Goal: Information Seeking & Learning: Learn about a topic

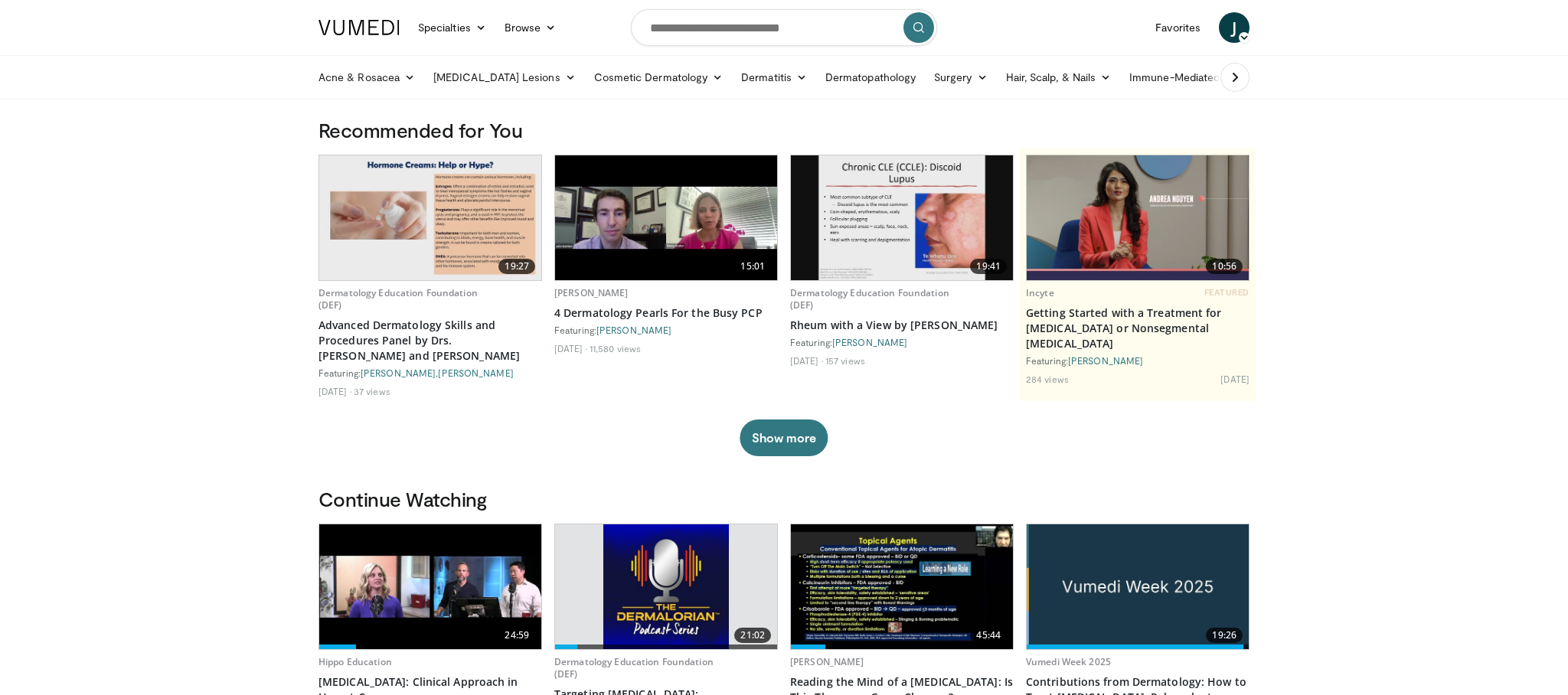
click at [466, 577] on img at bounding box center [430, 587] width 222 height 125
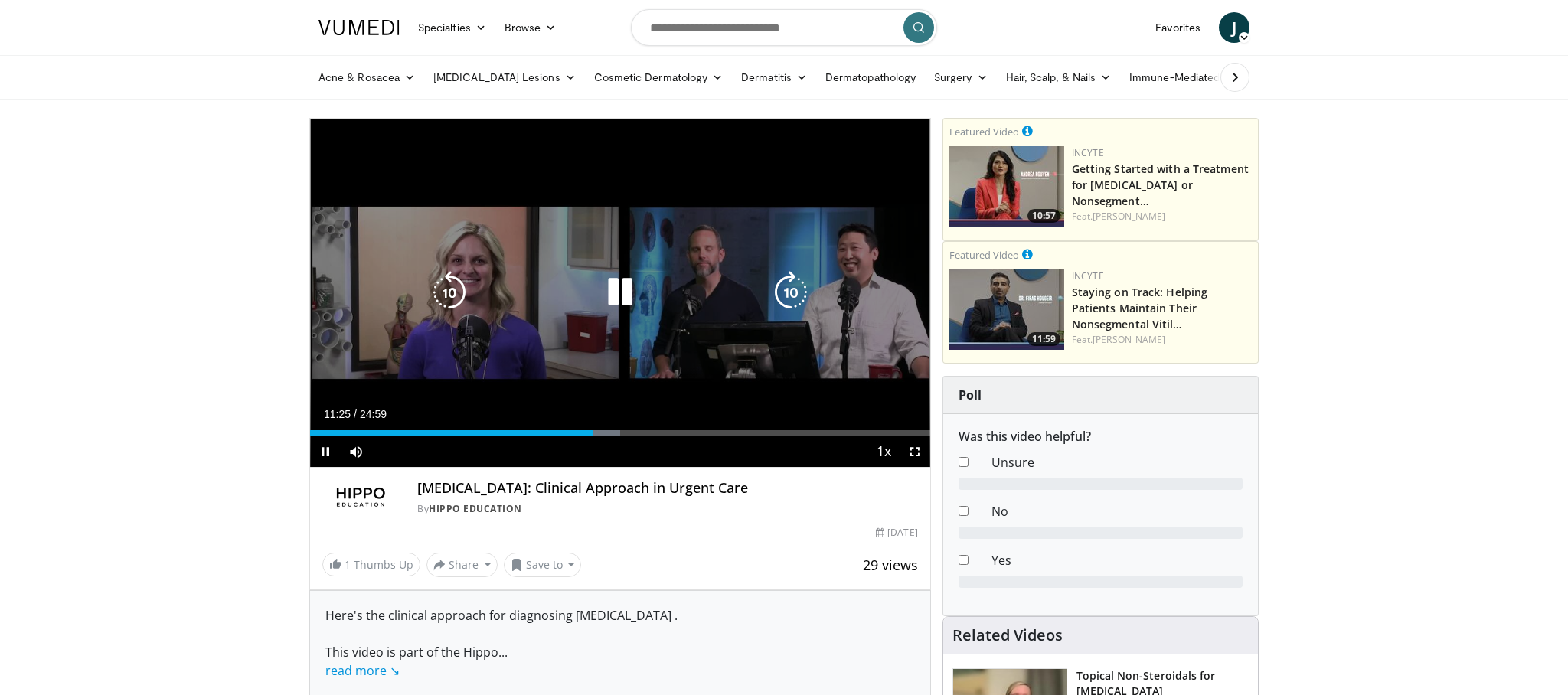
click at [607, 293] on icon "Video Player" at bounding box center [620, 291] width 43 height 43
click at [619, 292] on icon "Video Player" at bounding box center [620, 291] width 43 height 43
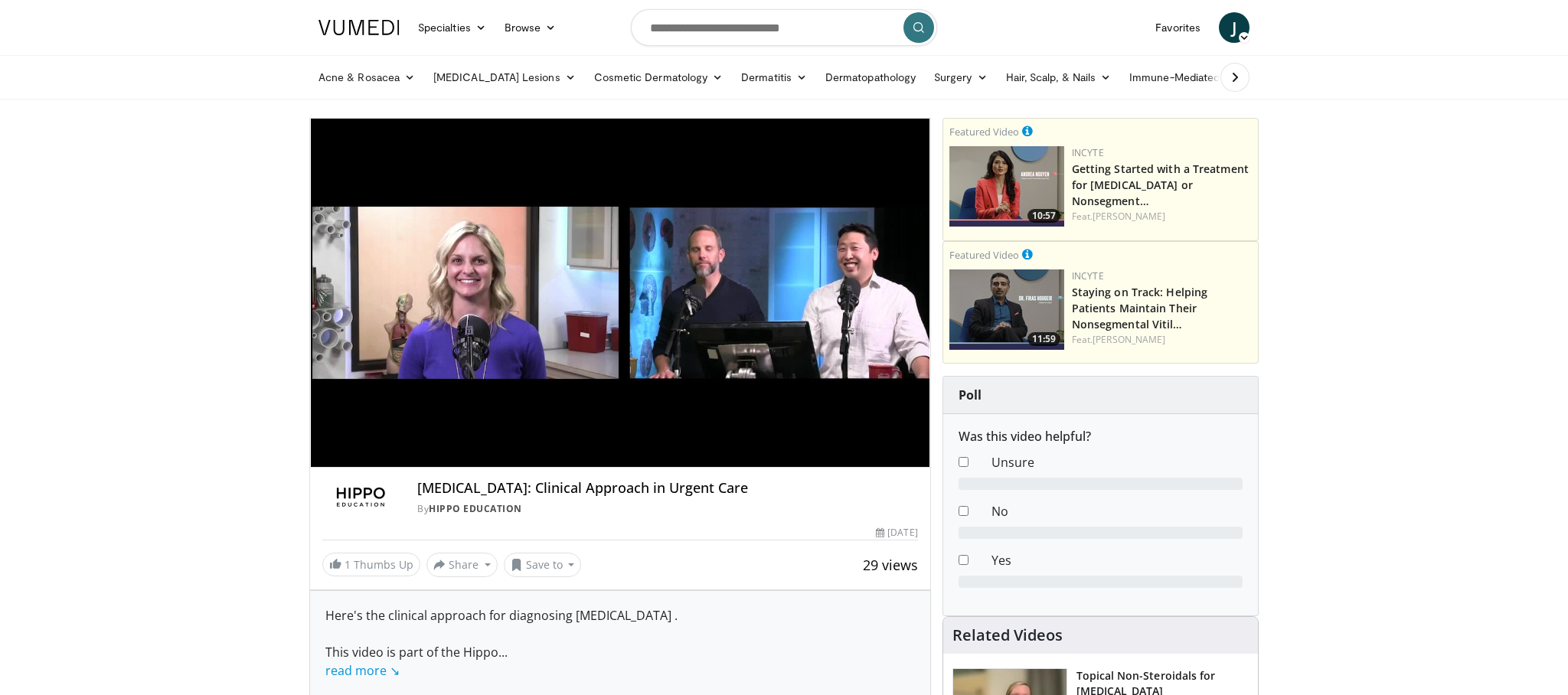
click at [619, 292] on div "10 seconds Tap to unmute" at bounding box center [620, 292] width 620 height 348
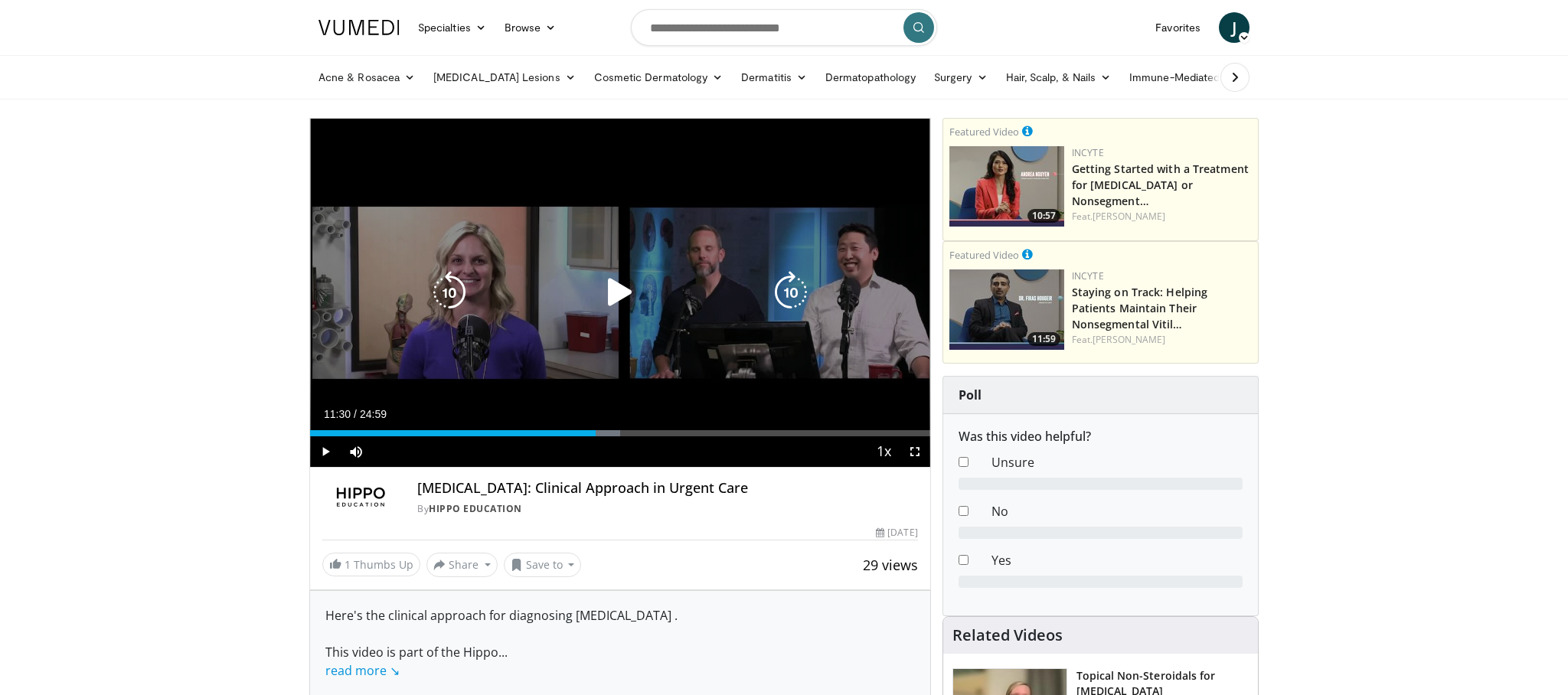
click at [618, 298] on icon "Video Player" at bounding box center [620, 291] width 43 height 43
click at [637, 303] on icon "Video Player" at bounding box center [620, 291] width 43 height 43
click at [608, 295] on icon "Video Player" at bounding box center [620, 291] width 43 height 43
click at [629, 291] on icon "Video Player" at bounding box center [620, 291] width 43 height 43
click at [610, 293] on icon "Video Player" at bounding box center [620, 291] width 43 height 43
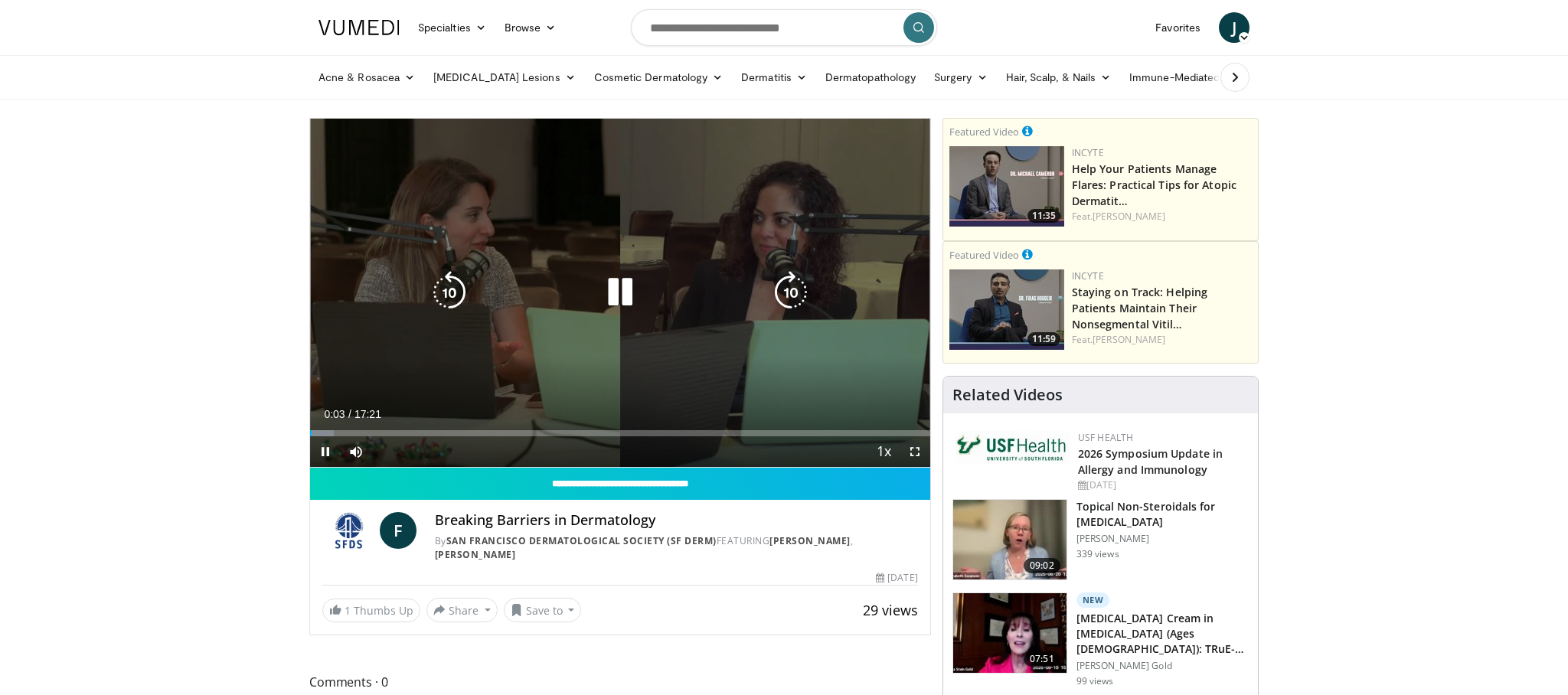
click at [621, 298] on icon "Video Player" at bounding box center [620, 291] width 43 height 43
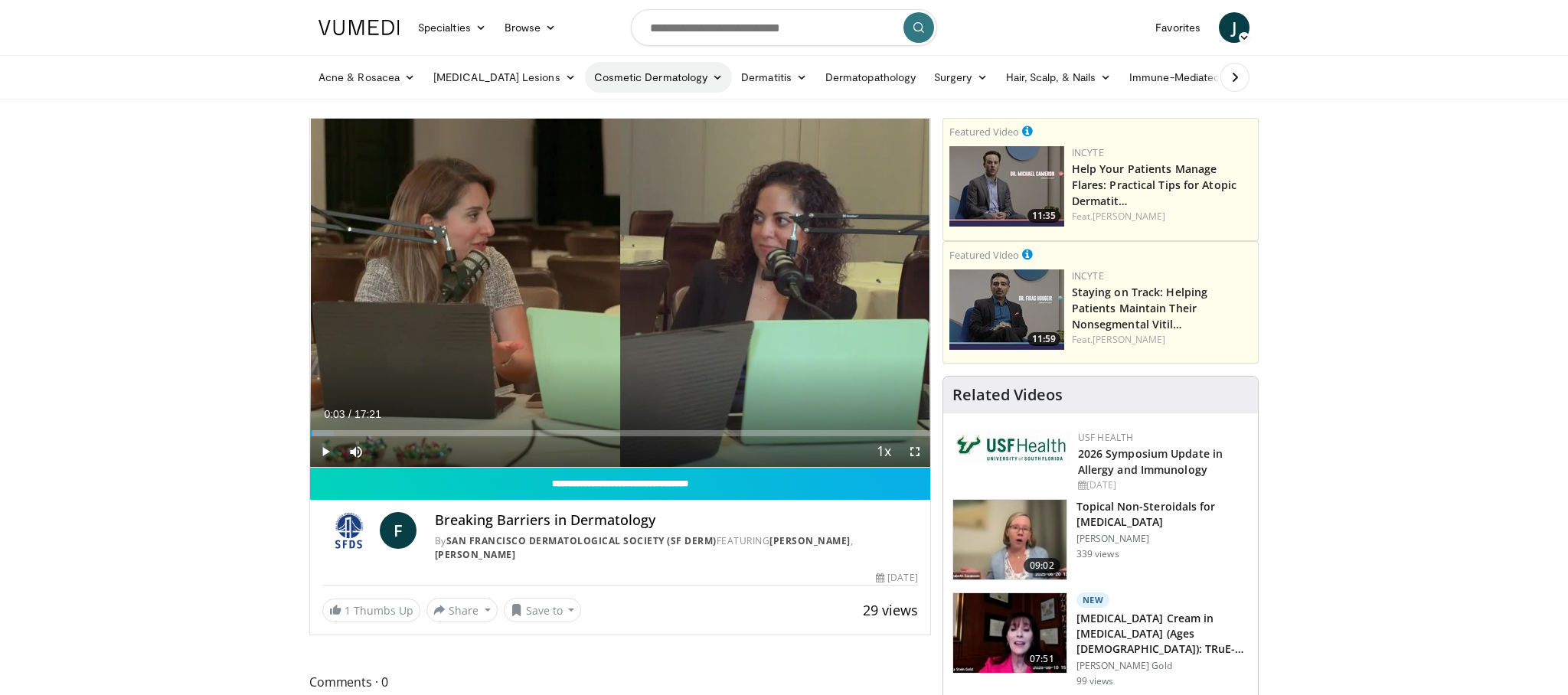
click at [712, 73] on icon at bounding box center [717, 77] width 11 height 11
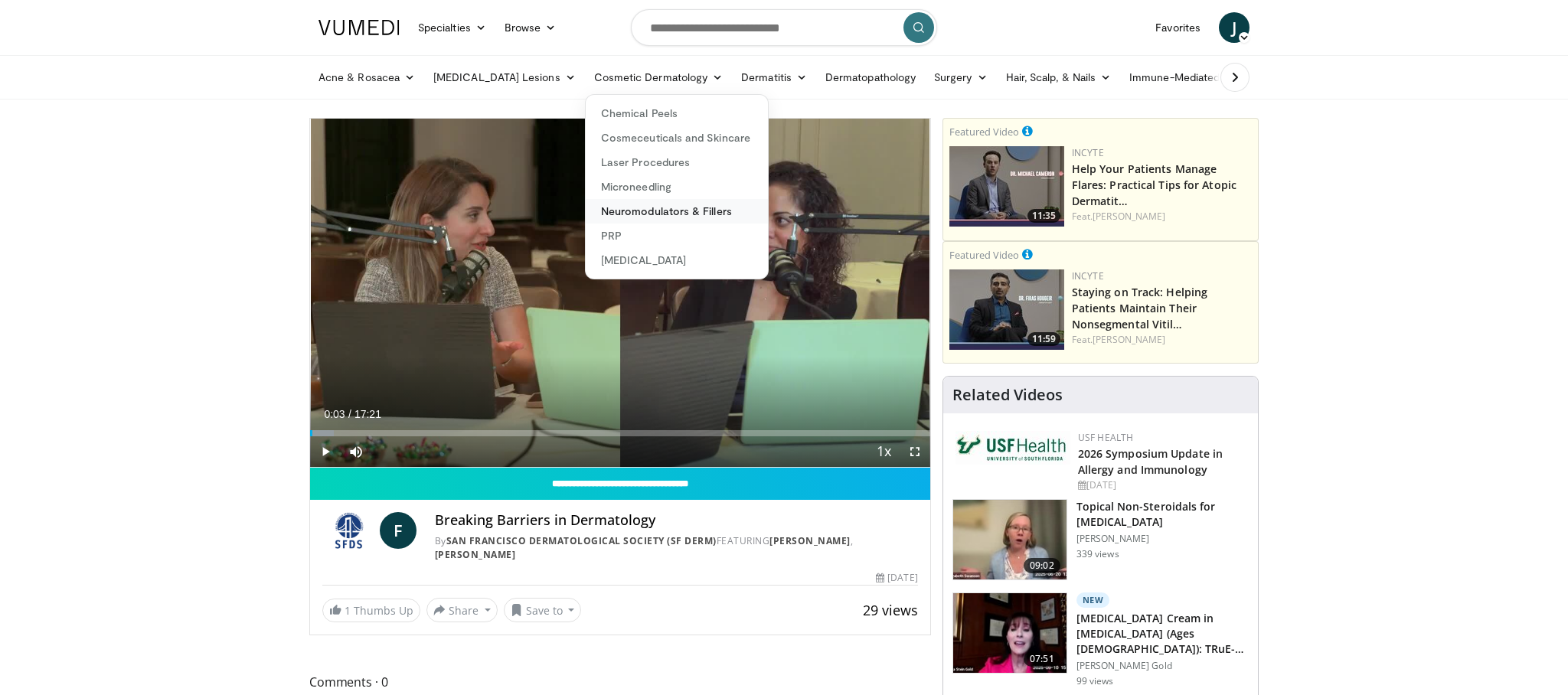
click at [585, 216] on link "Neuromodulators & Fillers" at bounding box center [676, 211] width 182 height 25
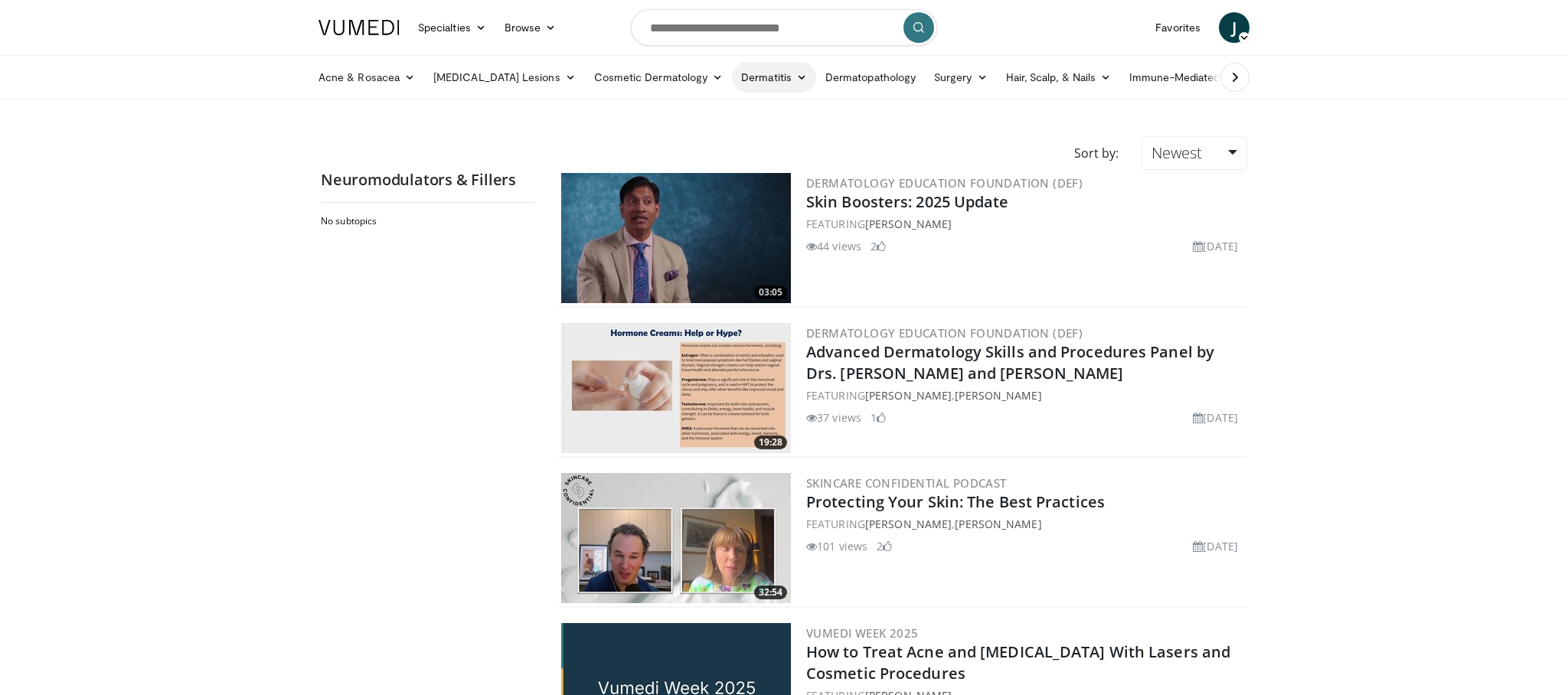
click at [796, 76] on icon at bounding box center [801, 77] width 11 height 11
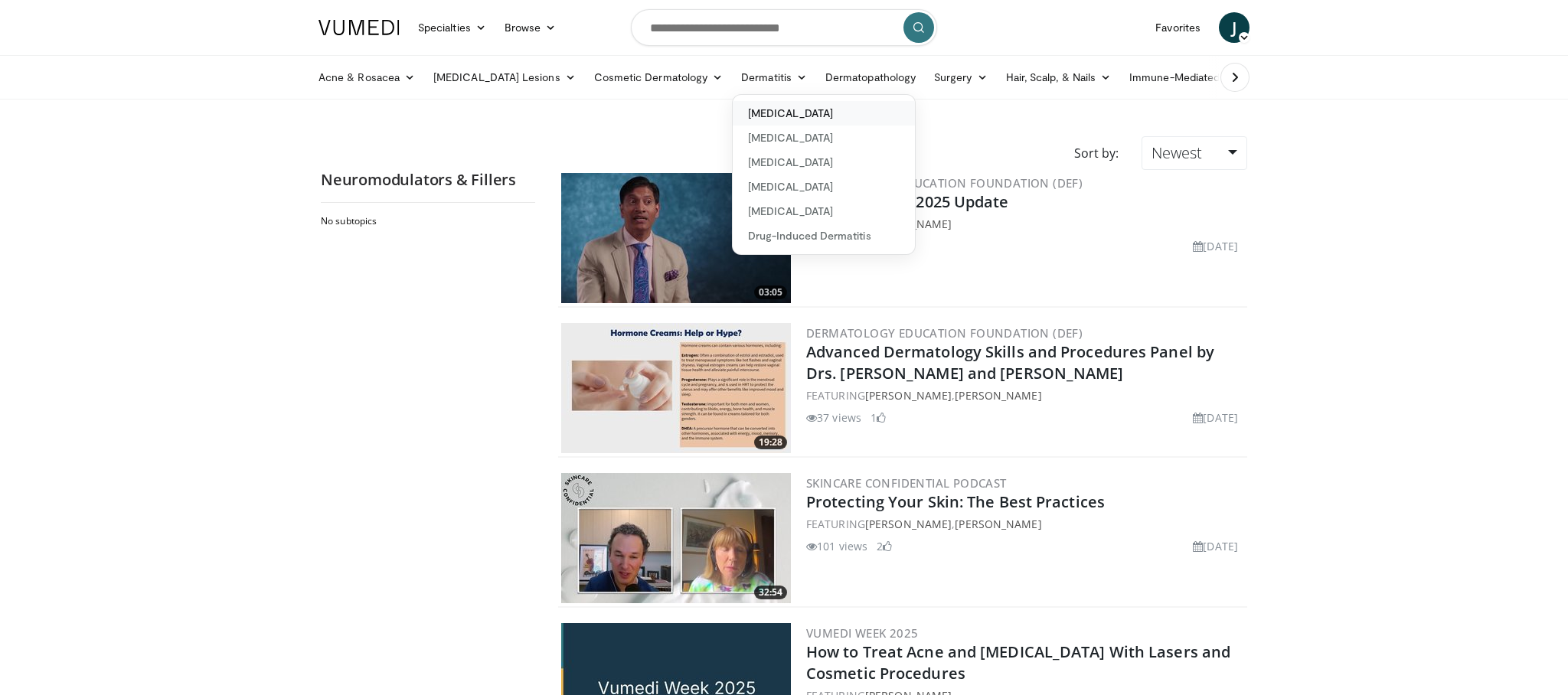
click at [733, 116] on link "[MEDICAL_DATA]" at bounding box center [824, 113] width 182 height 25
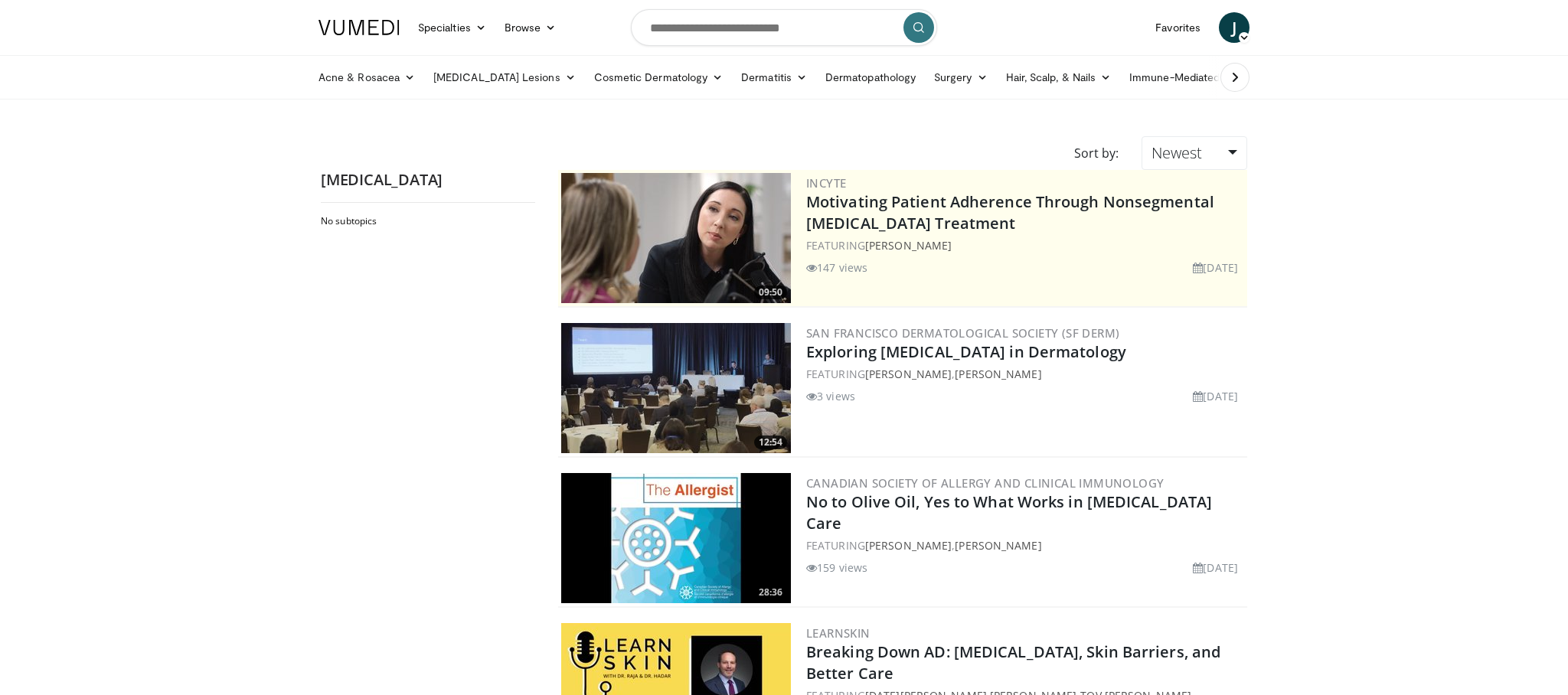
click at [1227, 77] on icon at bounding box center [1234, 76] width 15 height 15
click at [1265, 78] on icon at bounding box center [1269, 77] width 11 height 11
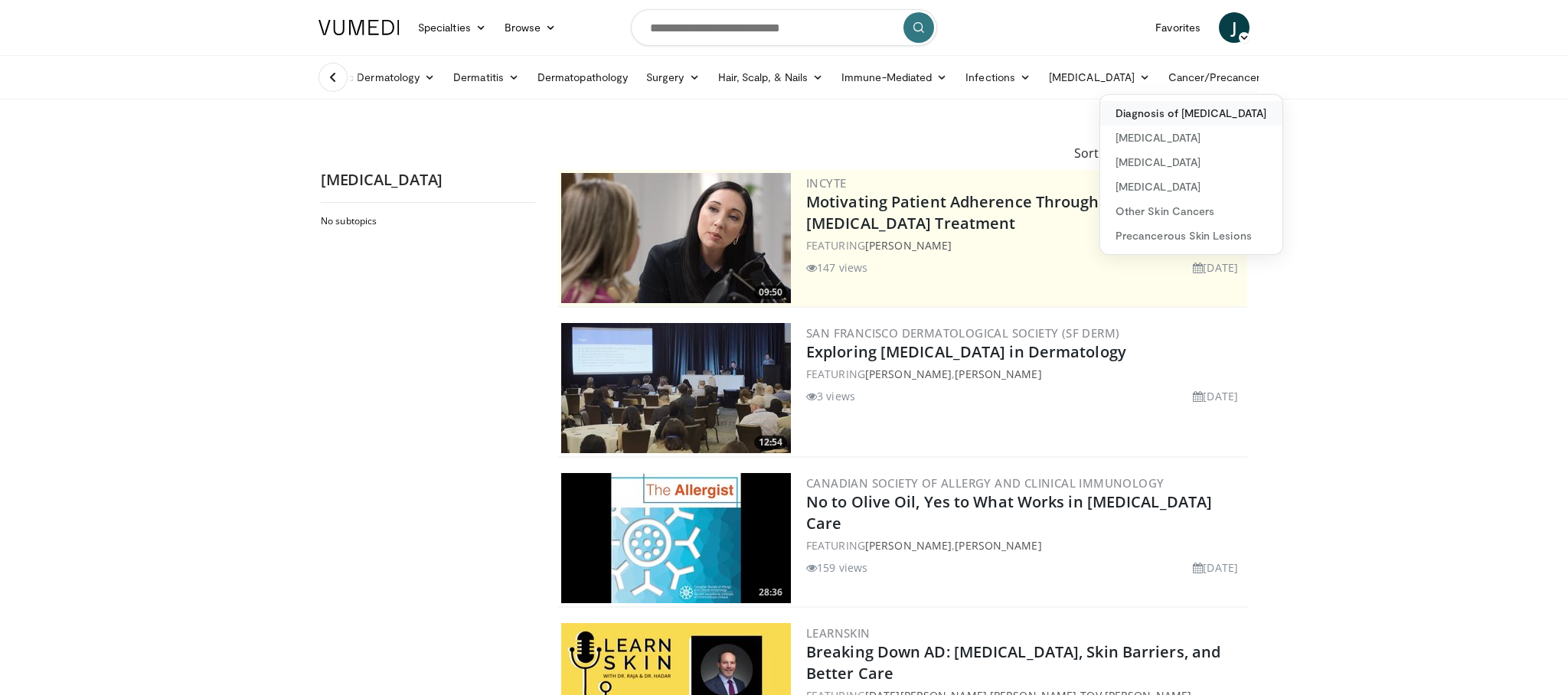
click at [1114, 106] on link "Diagnosis of [MEDICAL_DATA]" at bounding box center [1191, 113] width 182 height 25
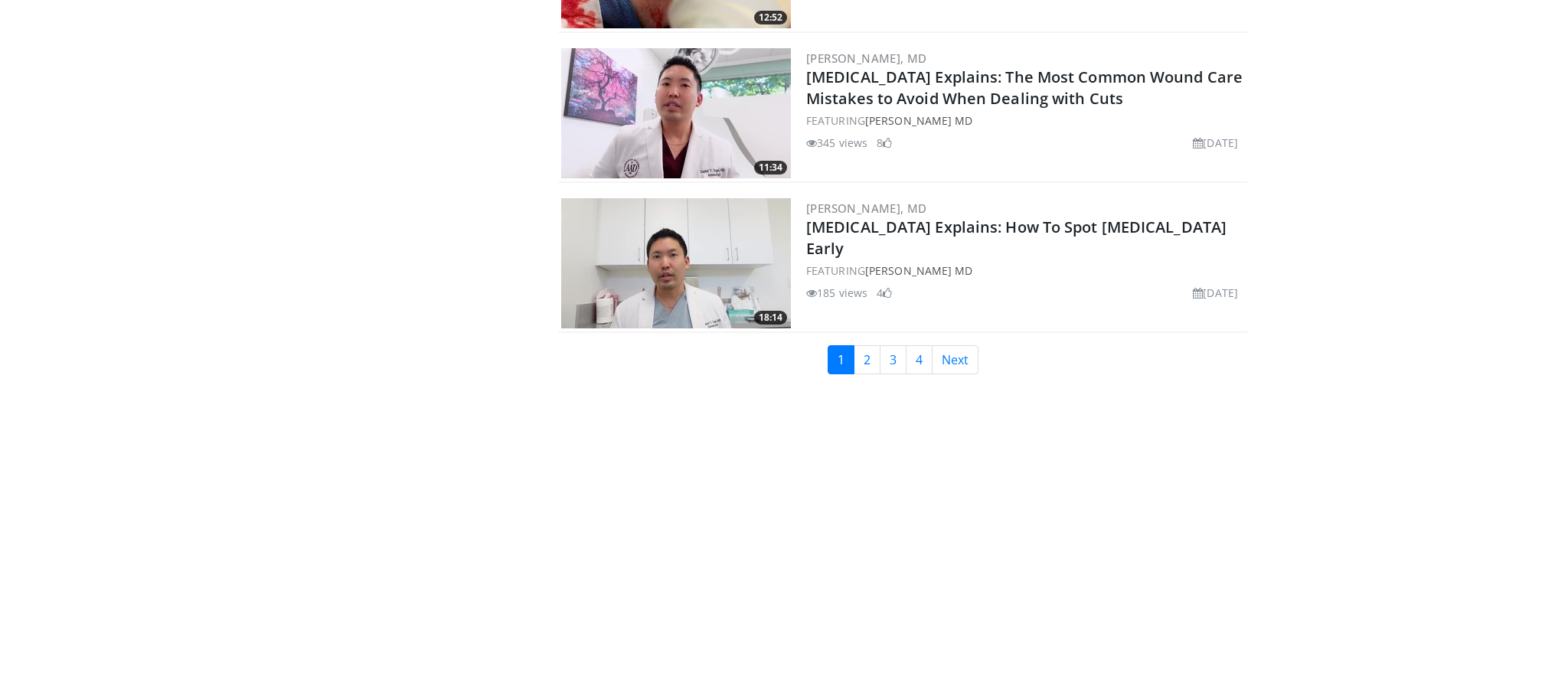
scroll to position [3610, 0]
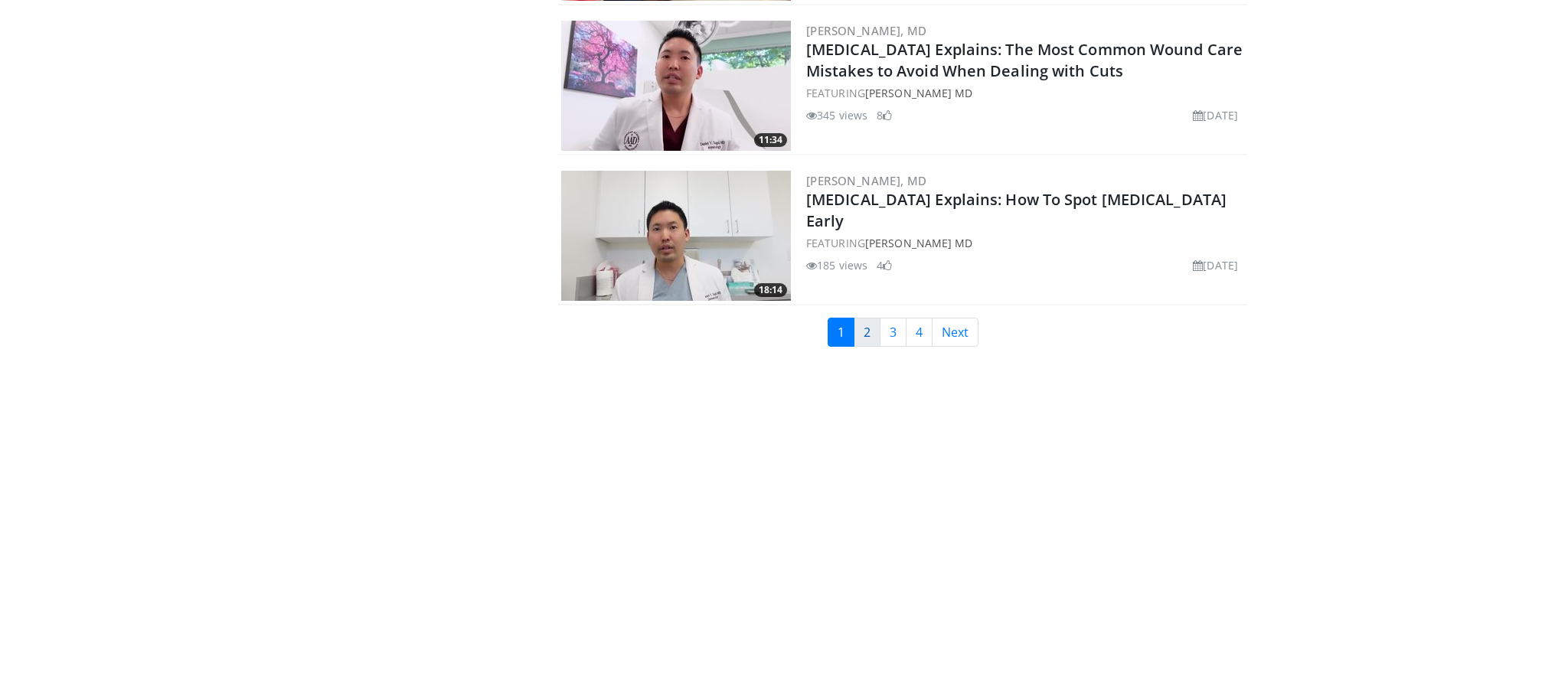
click at [873, 324] on link "2" at bounding box center [867, 331] width 27 height 29
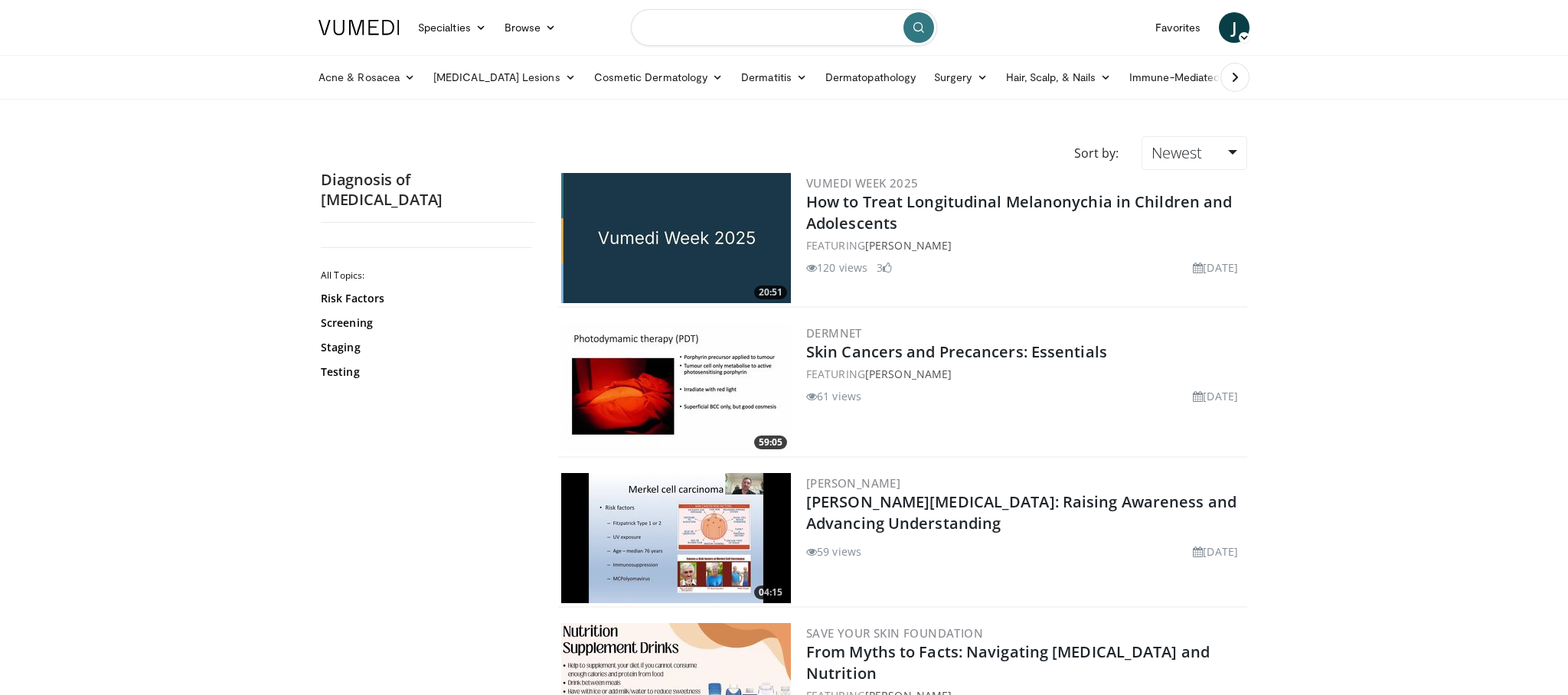
click at [688, 36] on input "Search topics, interventions" at bounding box center [784, 27] width 306 height 37
type input "**********"
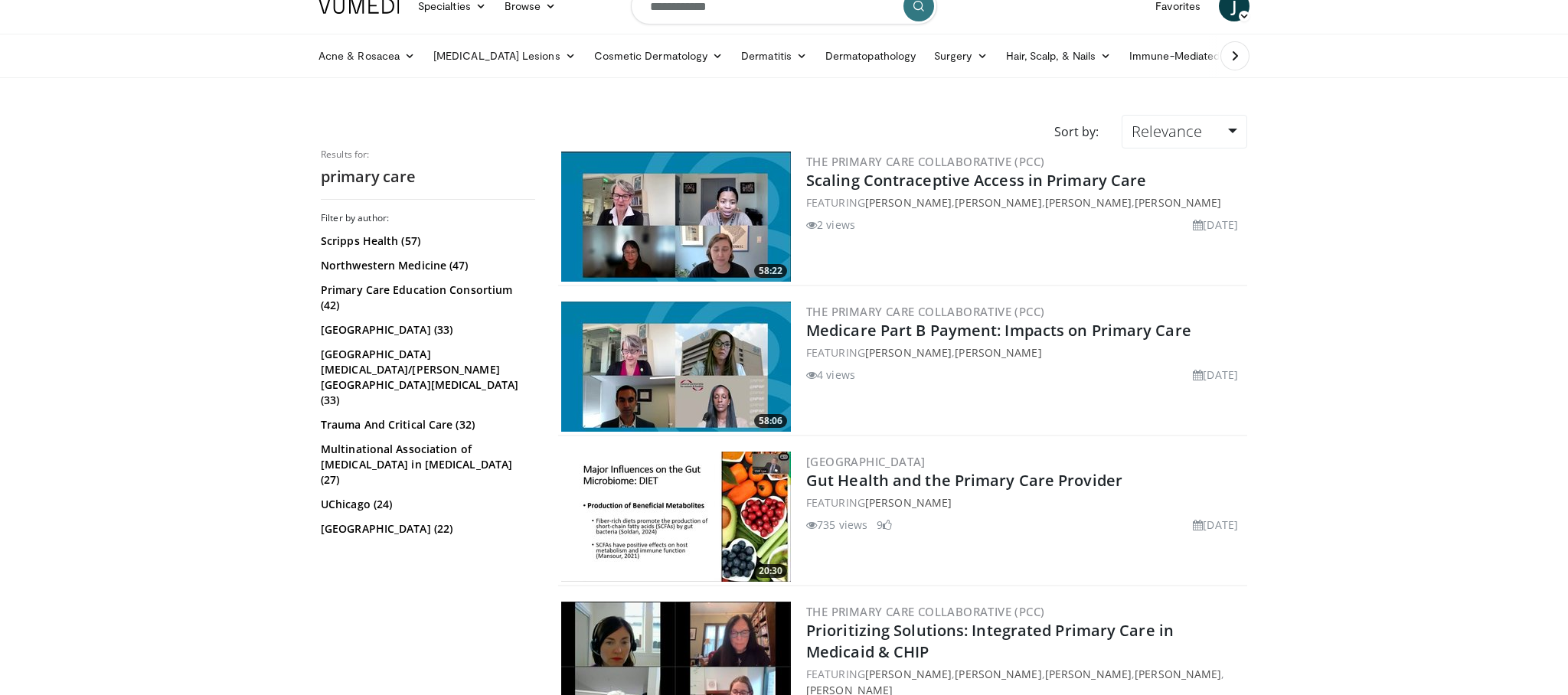
scroll to position [15, 0]
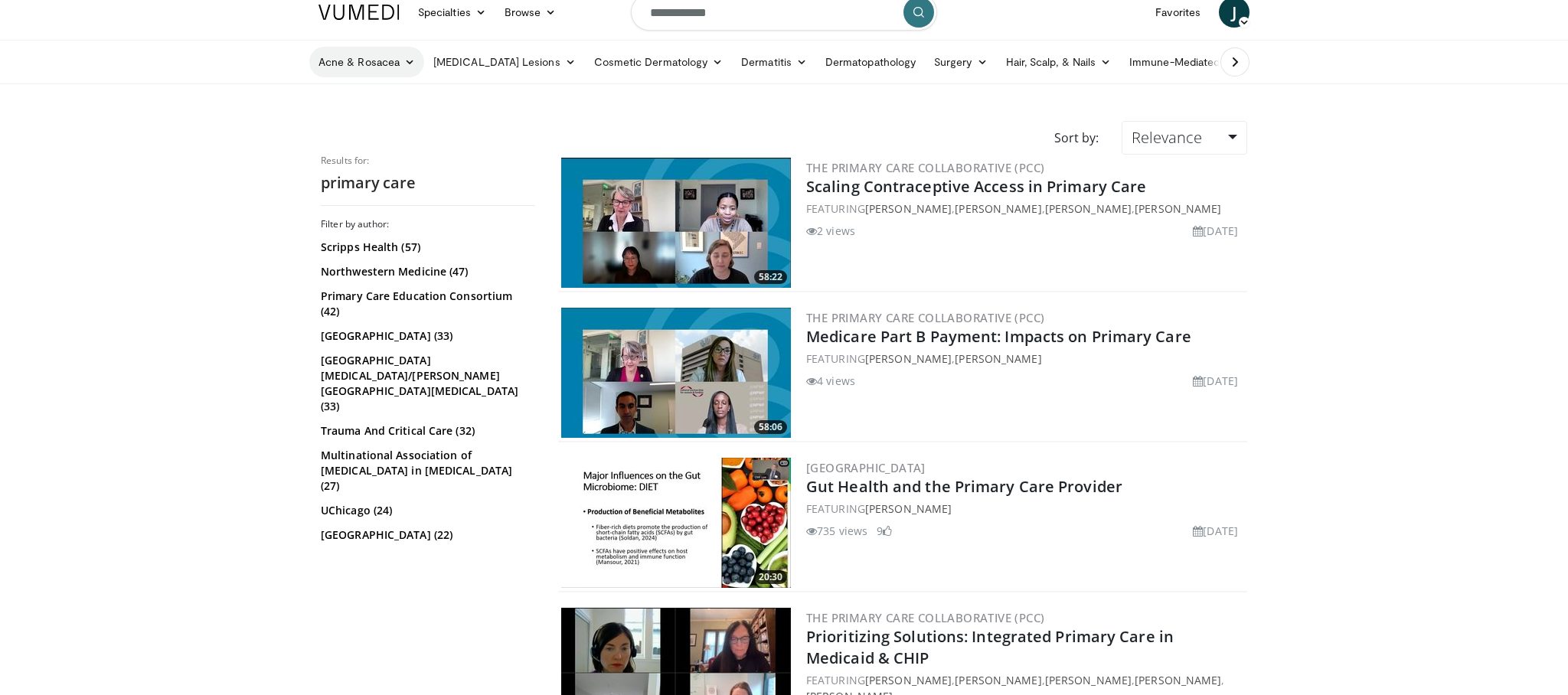
click at [405, 61] on icon at bounding box center [410, 61] width 11 height 11
click at [349, 93] on link "Acne" at bounding box center [402, 97] width 182 height 25
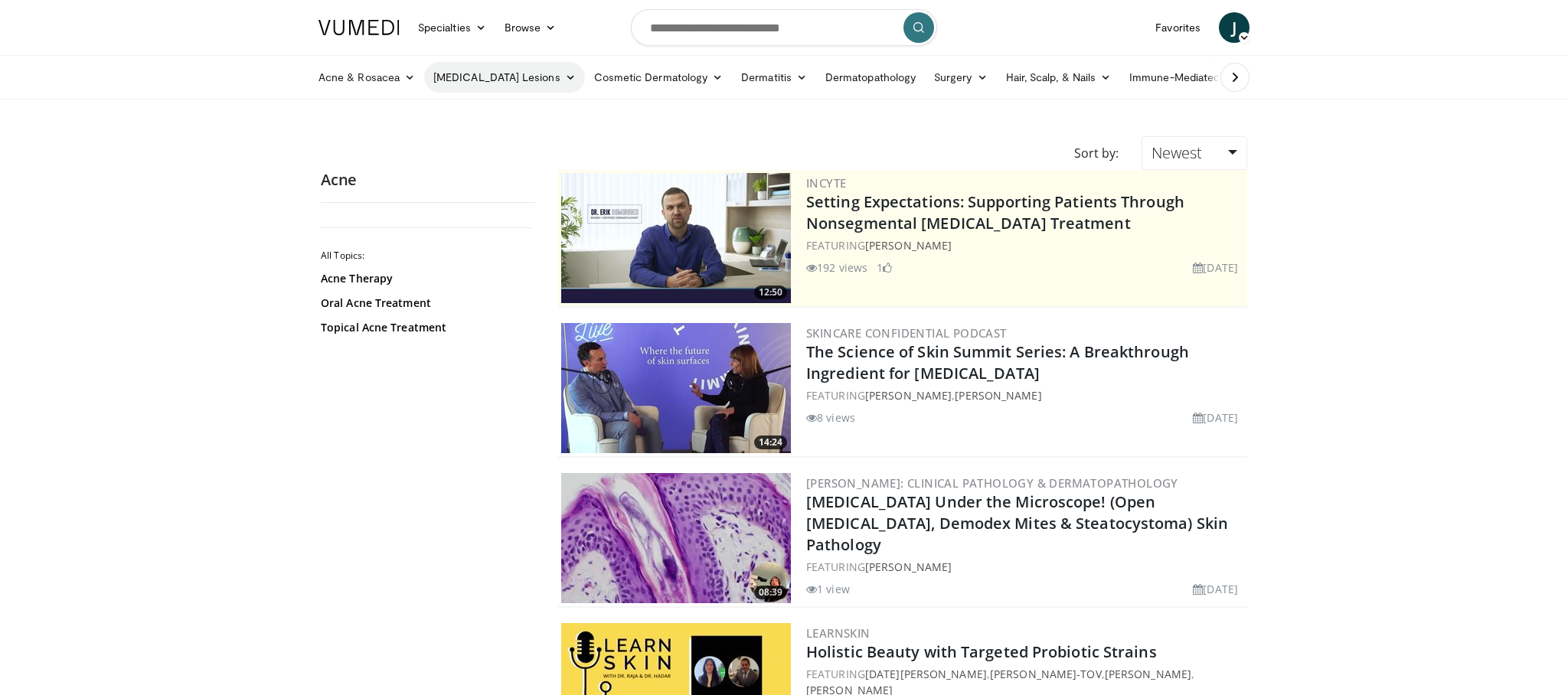
click at [565, 76] on icon at bounding box center [570, 77] width 11 height 11
